Goal: Task Accomplishment & Management: Complete application form

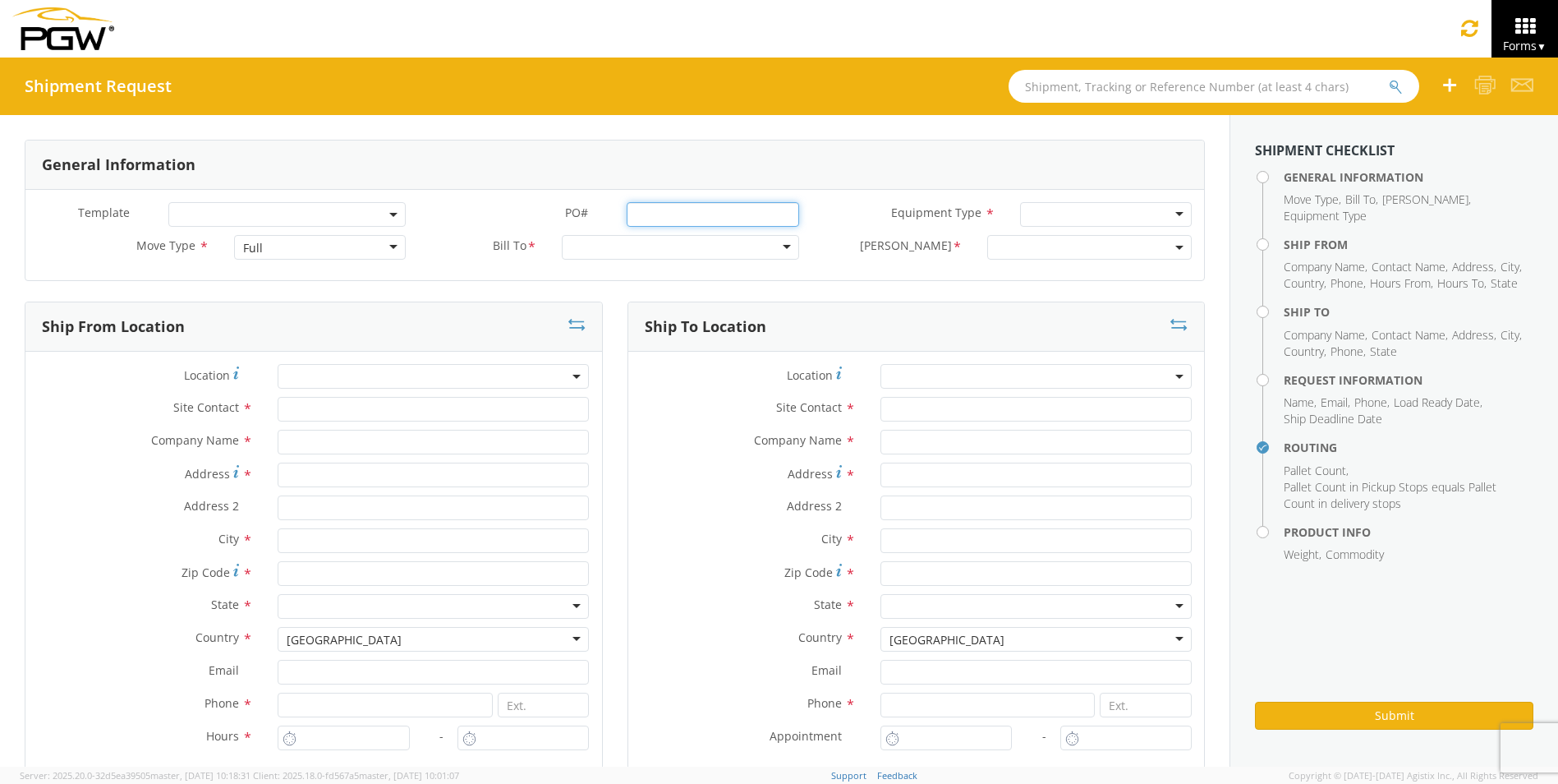
click at [684, 217] on input "PO# *" at bounding box center [712, 214] width 172 height 25
type input "64594545"
click at [1084, 210] on div at bounding box center [1117, 214] width 174 height 25
click at [785, 244] on div at bounding box center [687, 247] width 240 height 25
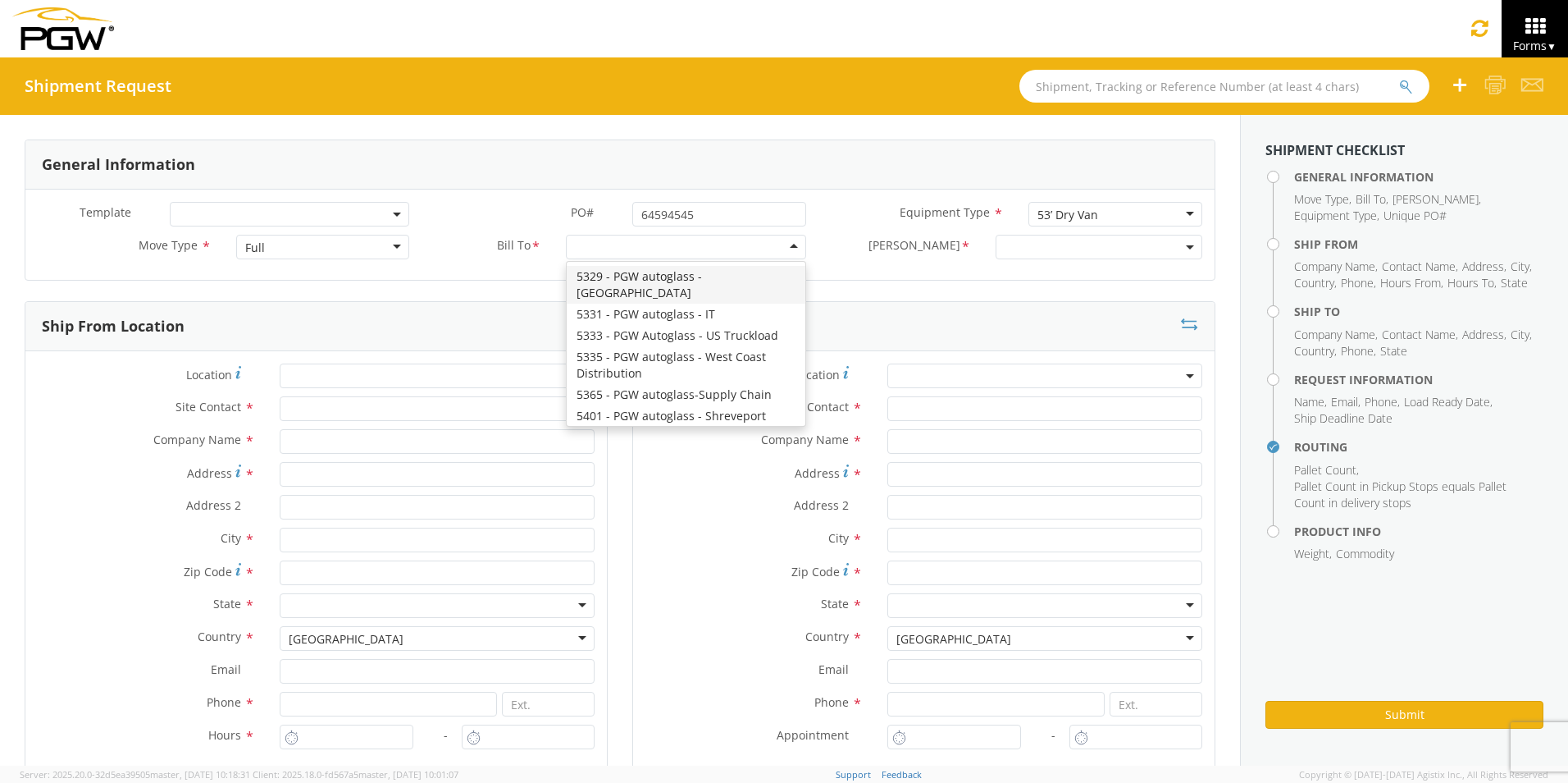
click at [611, 247] on div at bounding box center [685, 247] width 239 height 25
type input "952"
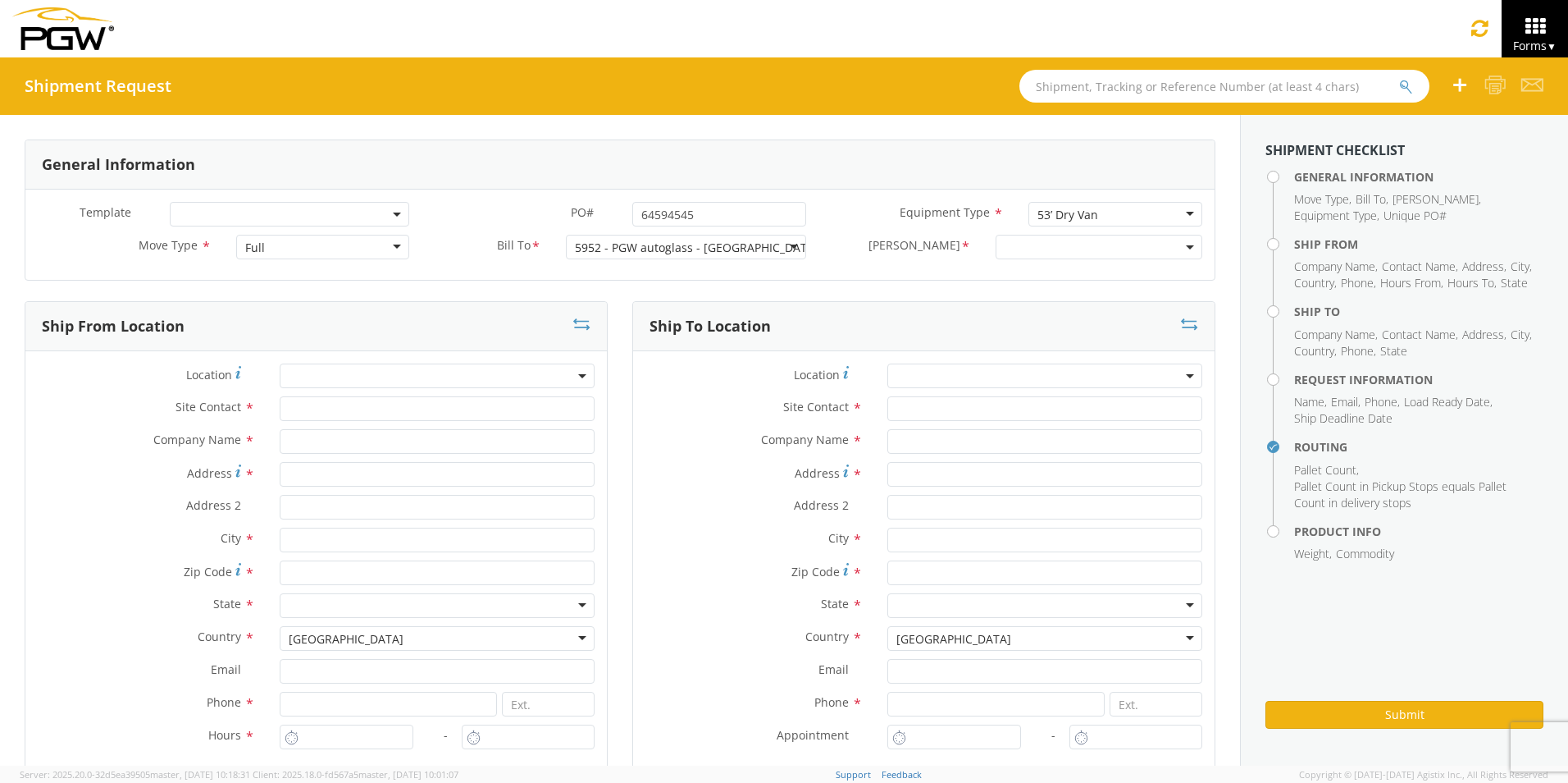
click at [1004, 249] on span at bounding box center [1098, 247] width 206 height 25
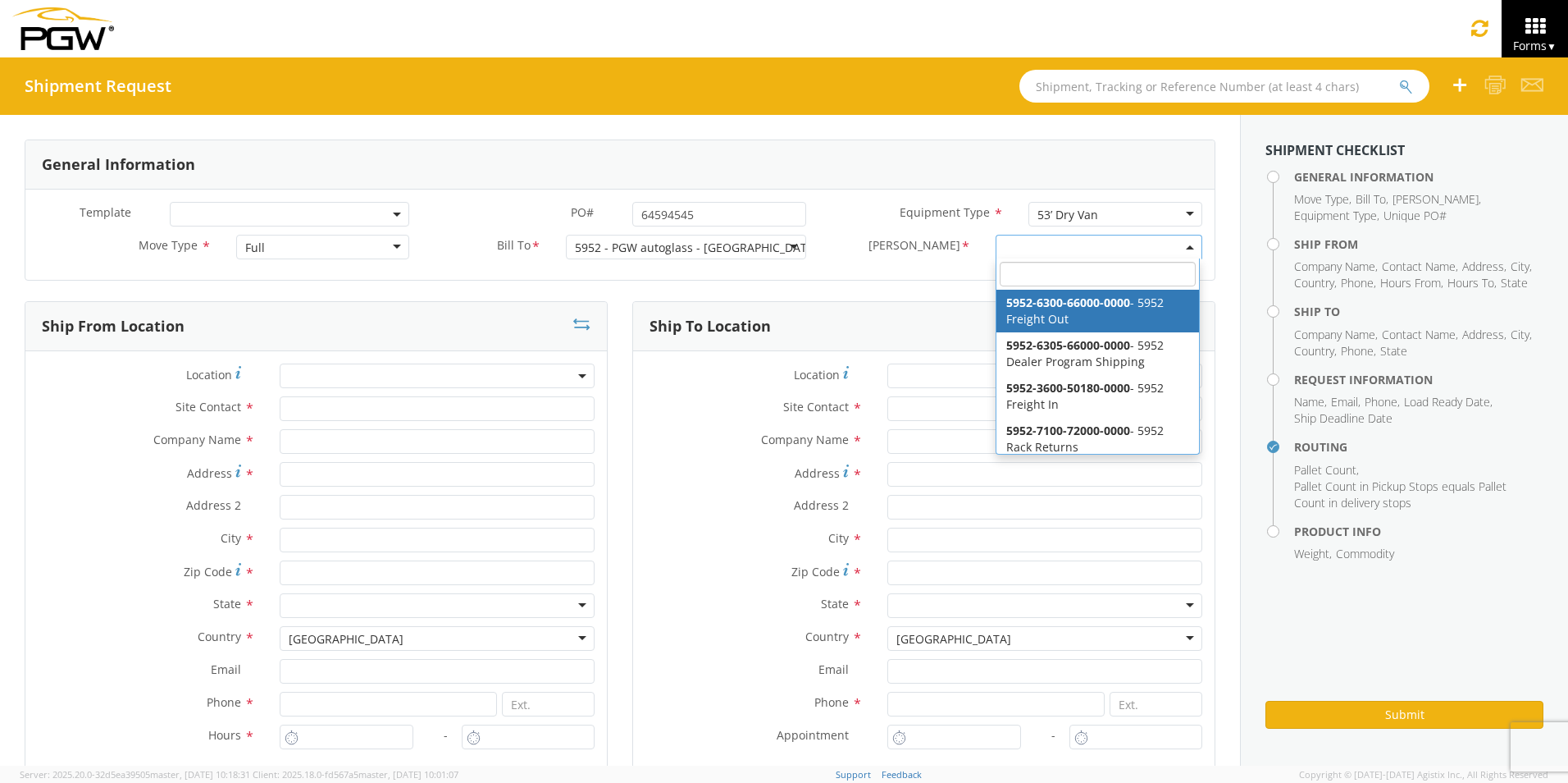
select select "5952-6300-66000-0000"
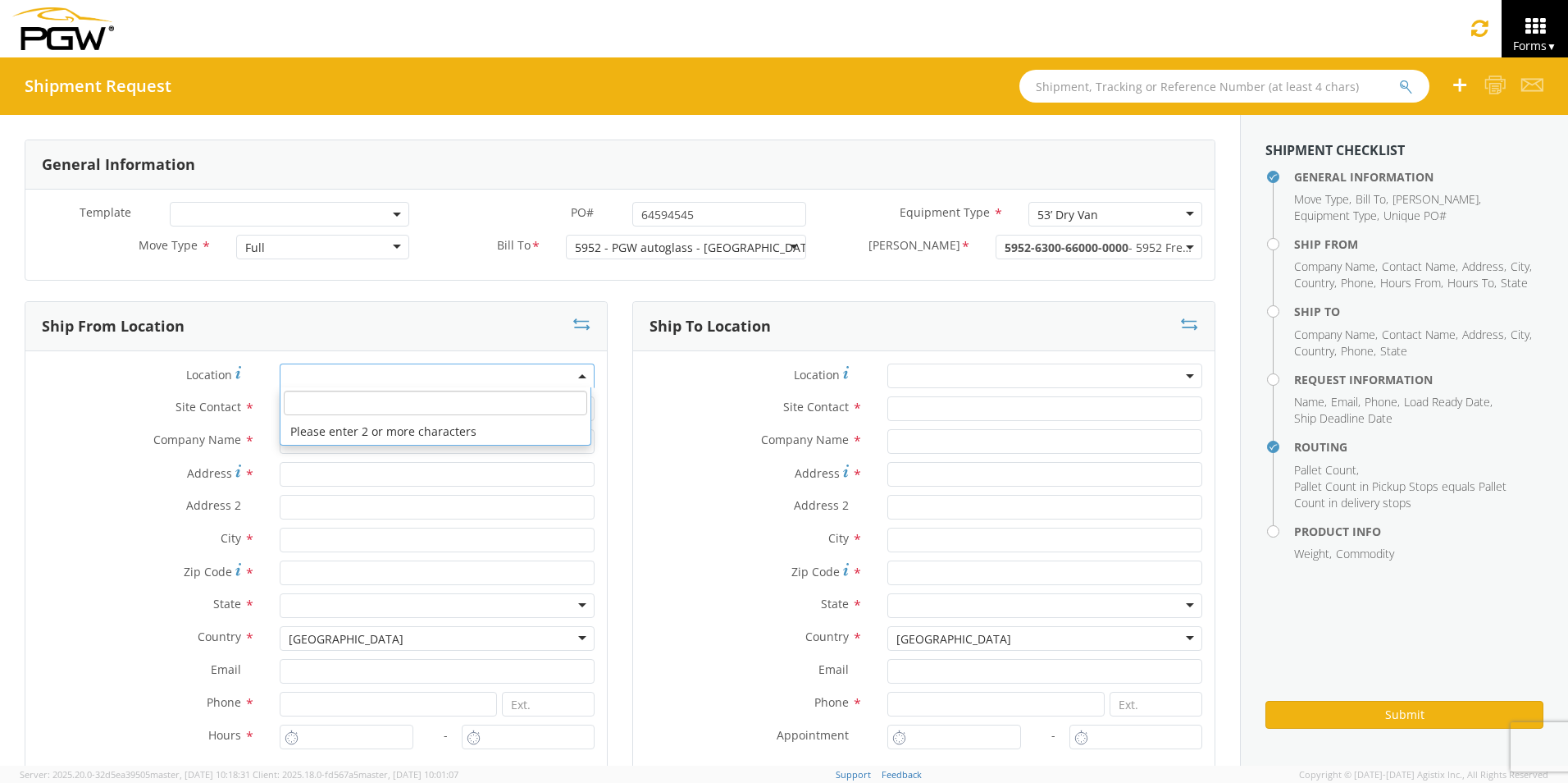
click at [586, 376] on span at bounding box center [437, 375] width 315 height 25
click at [313, 402] on input "search" at bounding box center [435, 402] width 303 height 25
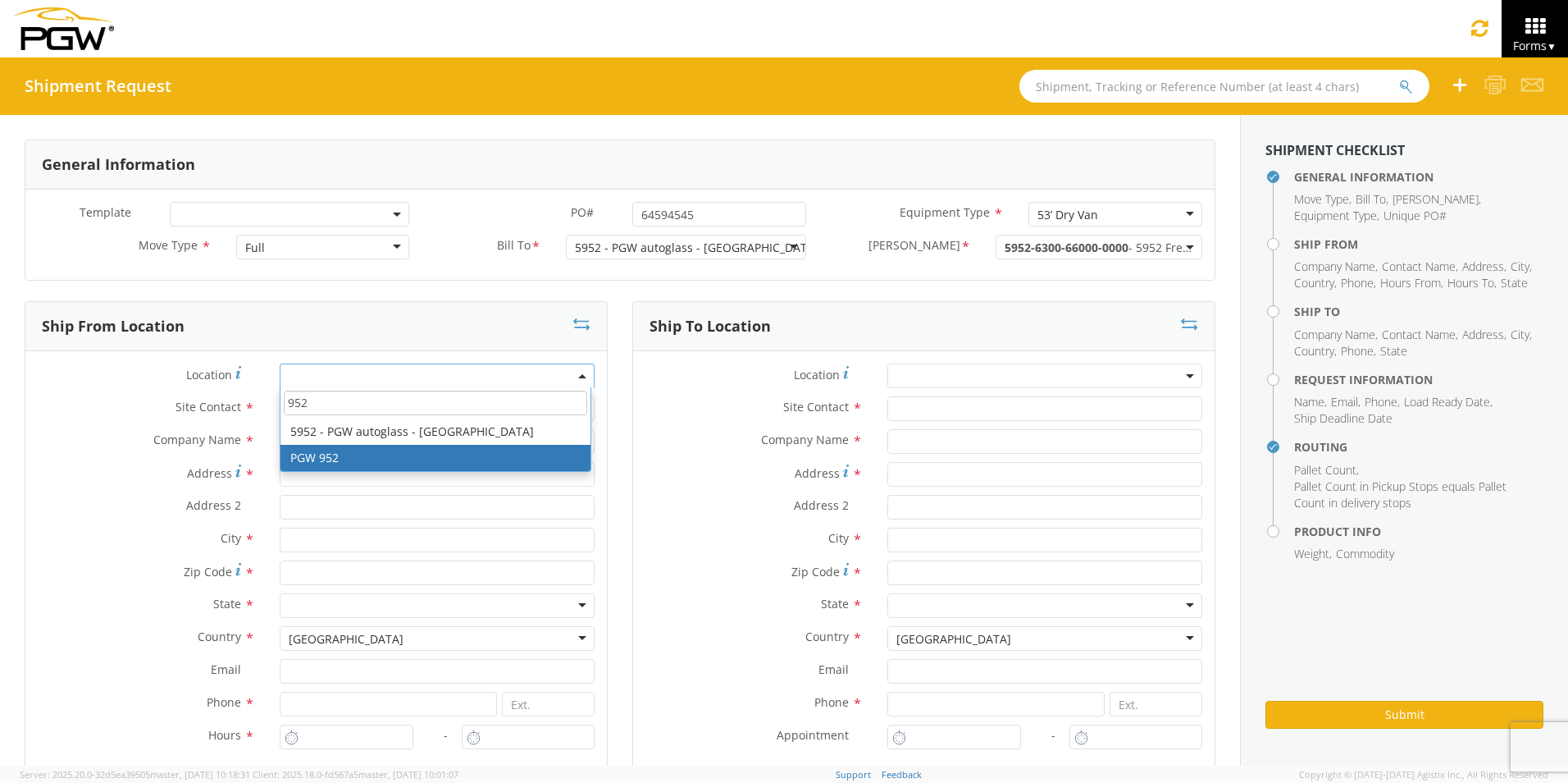
type input "952"
type input "Shipping Receiving"
type input "PGW 952"
type input "[STREET_ADDRESS]"
type input "[GEOGRAPHIC_DATA]"
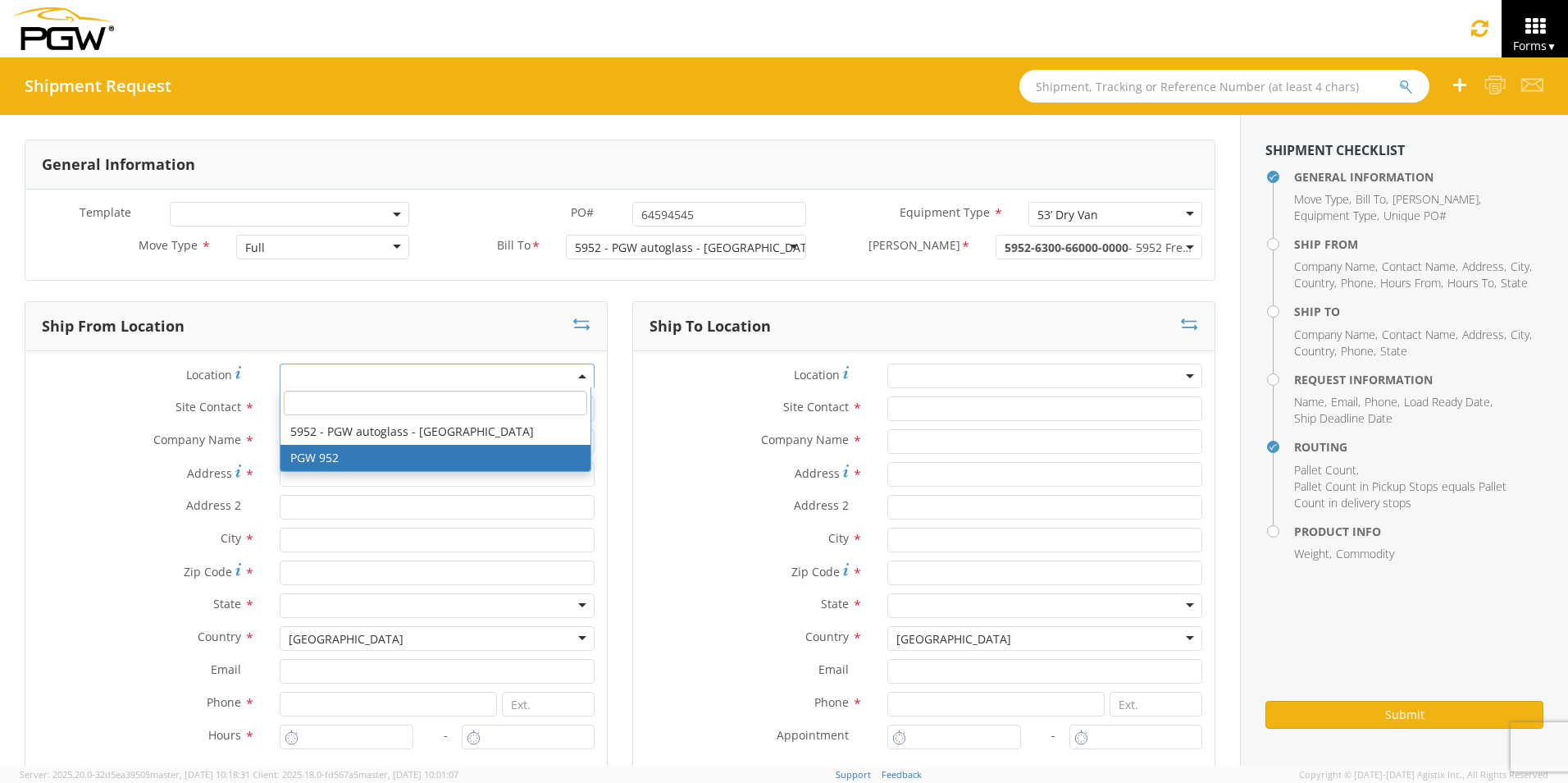
type input "v3b0m3"
type input "[PHONE_NUMBER]"
select select "-57201001"
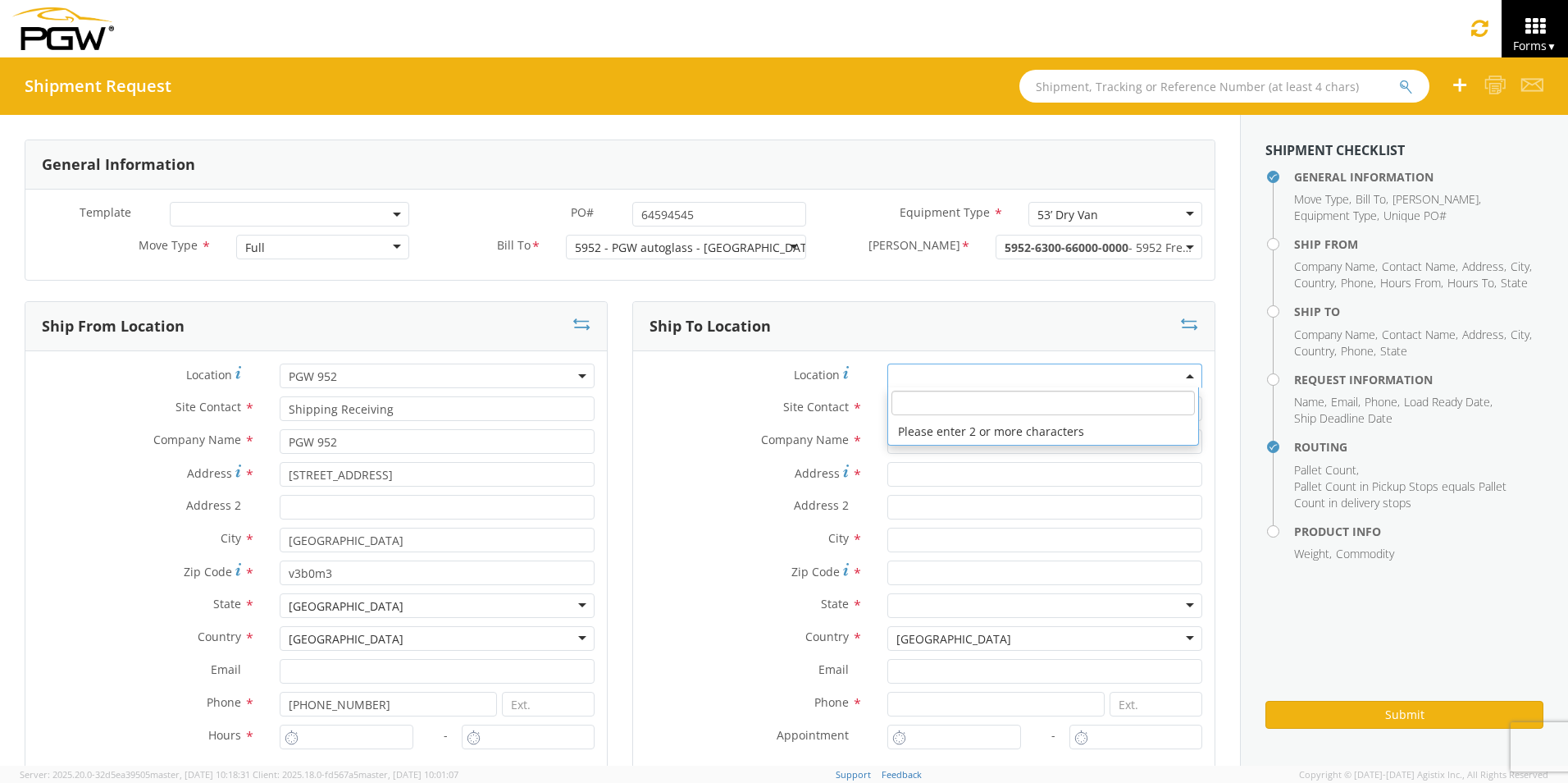
click at [961, 375] on span at bounding box center [1044, 375] width 315 height 25
